Goal: Task Accomplishment & Management: Use online tool/utility

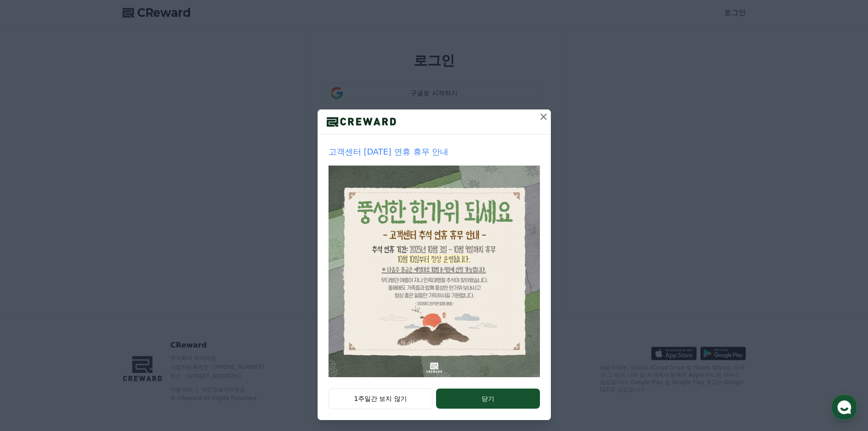
click at [540, 119] on icon at bounding box center [543, 116] width 6 height 6
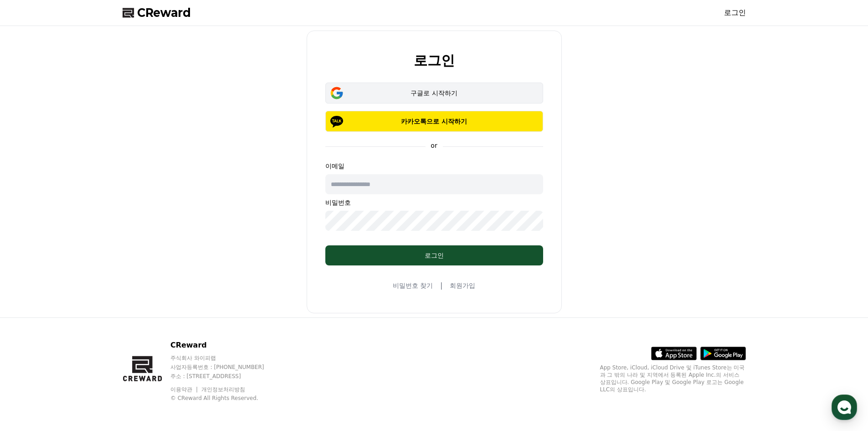
click at [442, 87] on button "구글로 시작하기" at bounding box center [434, 92] width 218 height 21
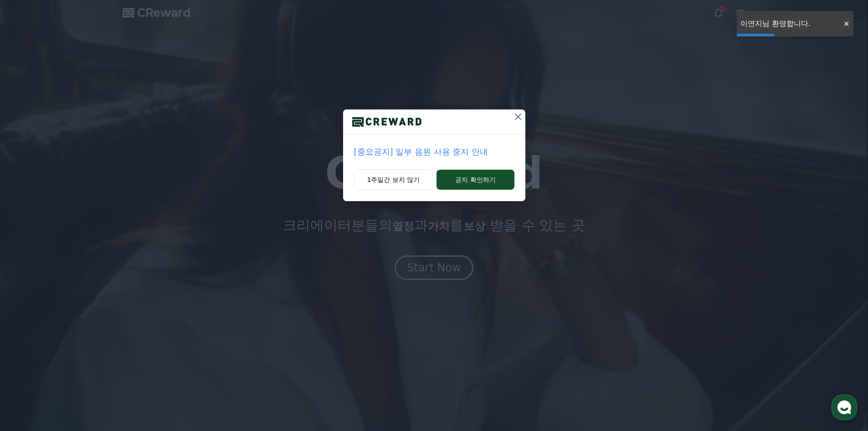
click at [516, 114] on icon at bounding box center [518, 116] width 11 height 11
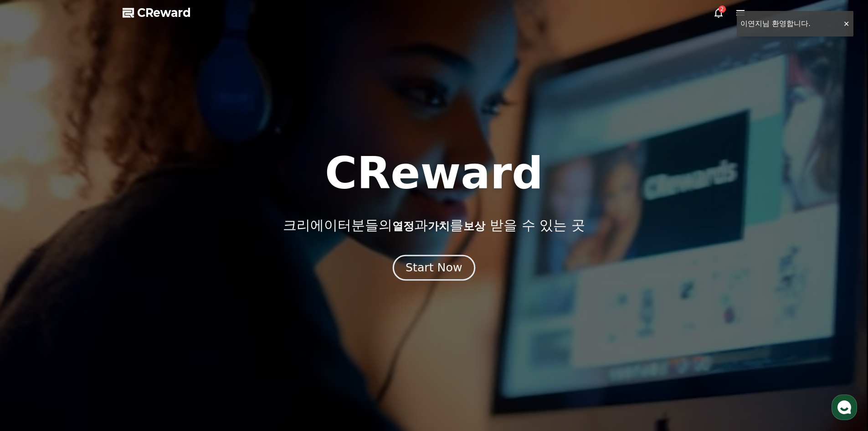
click at [451, 275] on button "Start Now" at bounding box center [434, 267] width 82 height 26
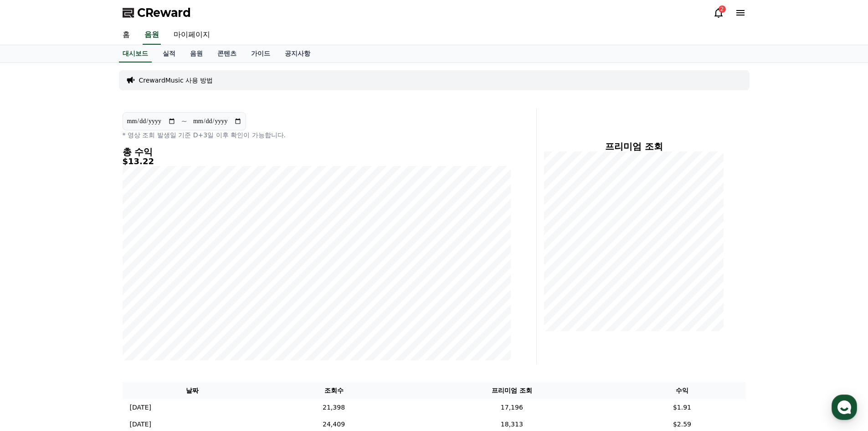
drag, startPoint x: 127, startPoint y: 163, endPoint x: 157, endPoint y: 162, distance: 30.5
click at [154, 163] on h5 "$13.22" at bounding box center [317, 161] width 388 height 9
click at [157, 162] on h5 "$13.22" at bounding box center [317, 161] width 388 height 9
click at [720, 20] on div "CReward 2" at bounding box center [434, 13] width 638 height 26
click at [720, 11] on div "2" at bounding box center [722, 8] width 7 height 7
